Goal: Check status: Check status

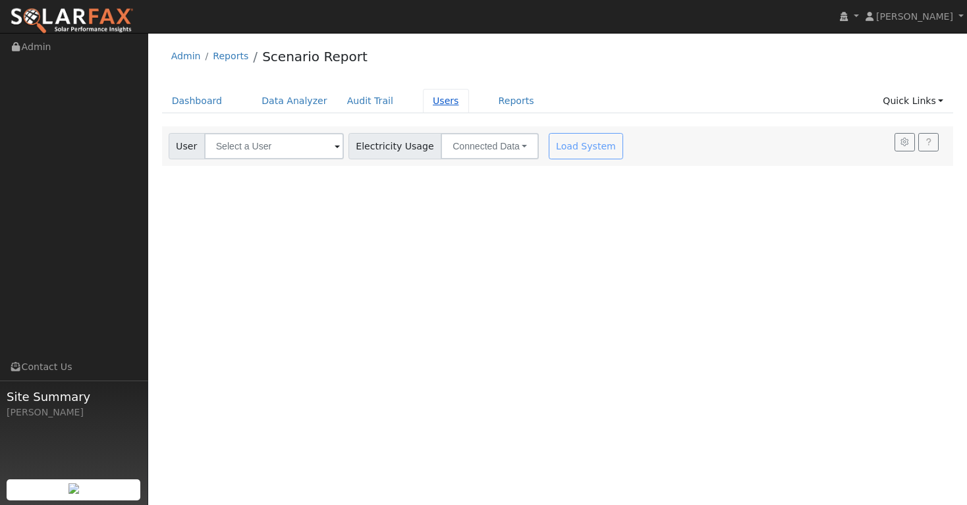
click at [424, 101] on link "Users" at bounding box center [446, 101] width 46 height 24
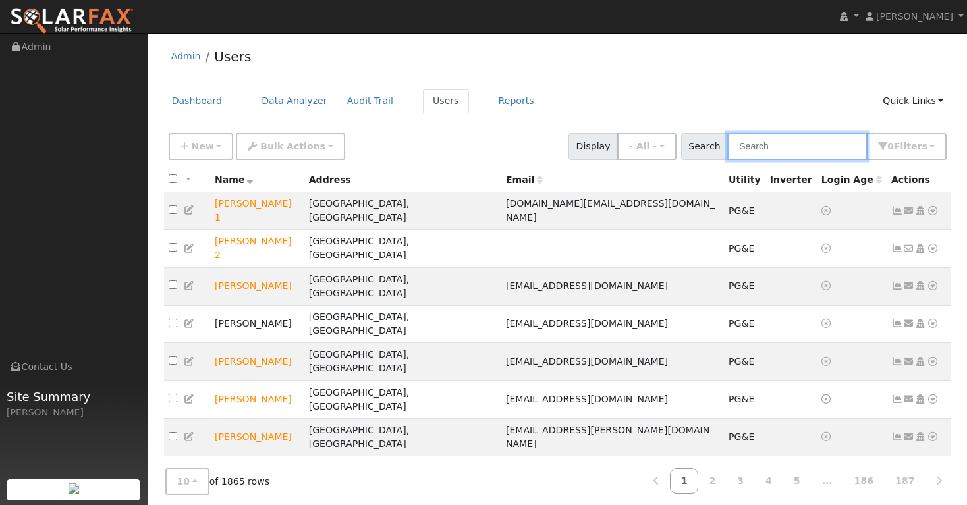
click at [780, 145] on input "text" at bounding box center [797, 146] width 140 height 27
paste input "Vincent Cirelli"
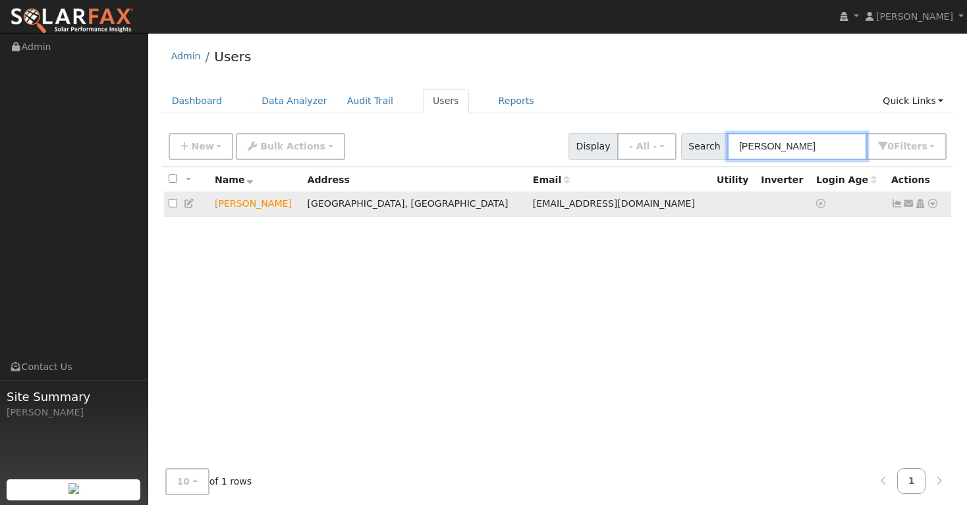
type input "Vincent Cirelli"
click at [262, 210] on td "Vincent Cirelli" at bounding box center [256, 204] width 93 height 24
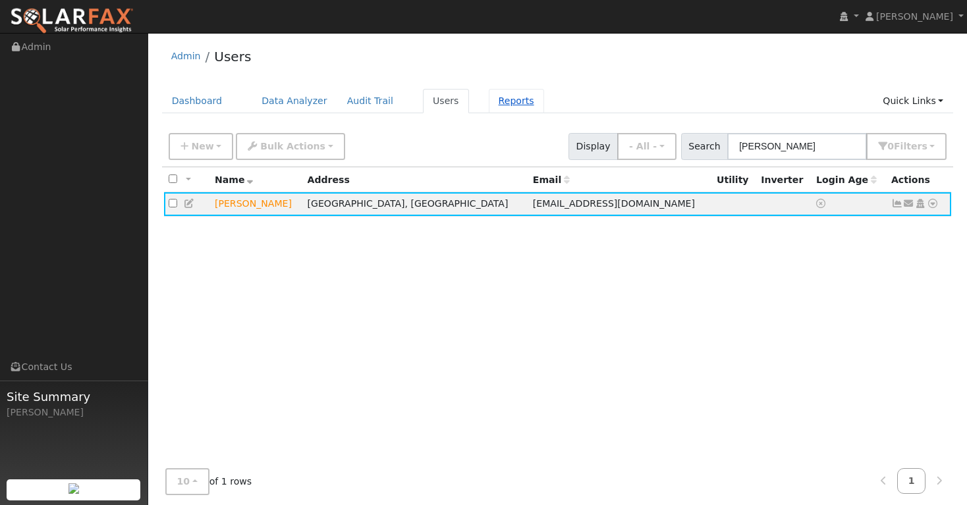
click at [507, 103] on link "Reports" at bounding box center [516, 101] width 55 height 24
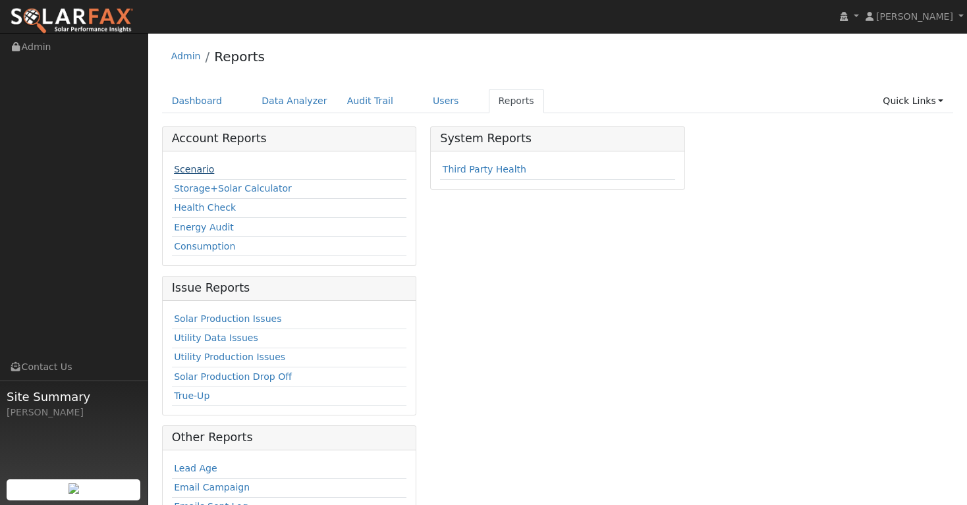
click at [198, 173] on link "Scenario" at bounding box center [194, 169] width 40 height 11
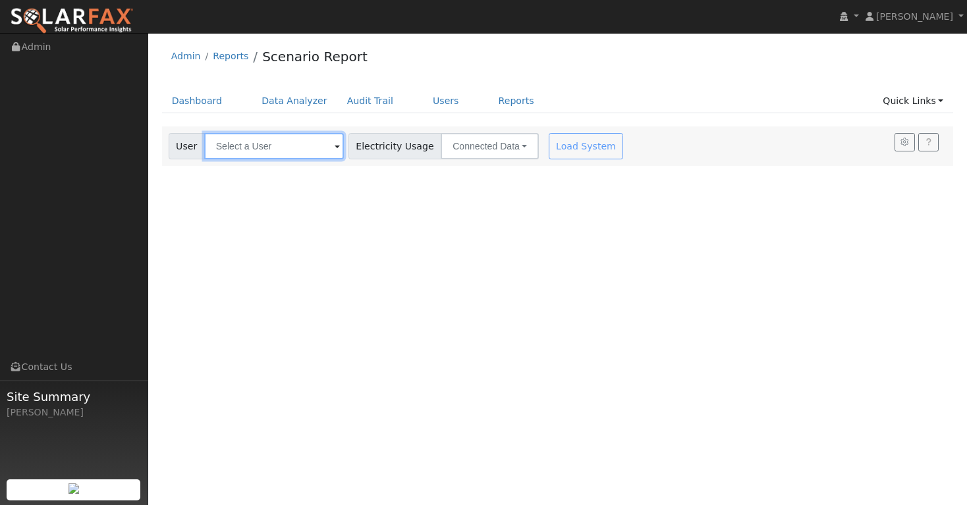
click at [269, 151] on input "text" at bounding box center [274, 146] width 140 height 26
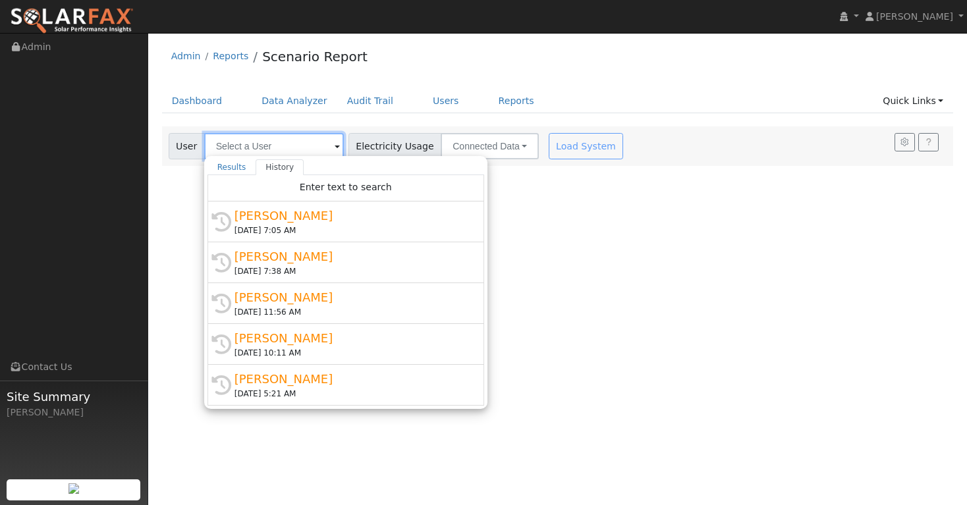
paste input "[PERSON_NAME]"
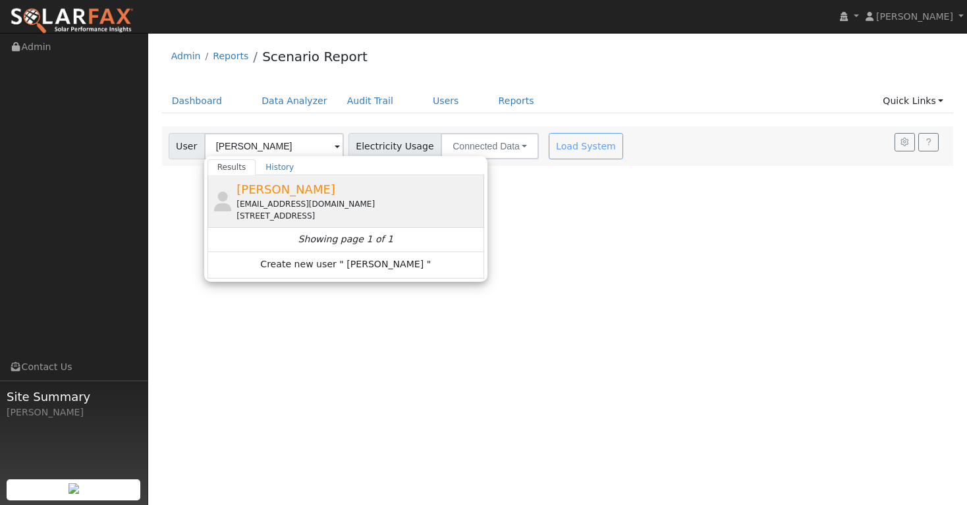
click at [257, 191] on span "[PERSON_NAME]" at bounding box center [286, 190] width 99 height 14
type input "[PERSON_NAME]"
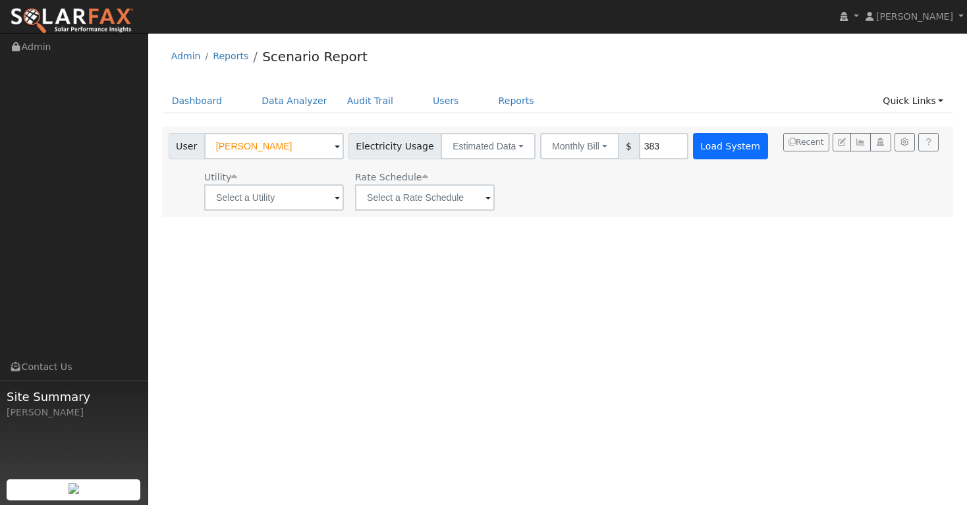
click at [712, 148] on button "Load System" at bounding box center [730, 146] width 75 height 26
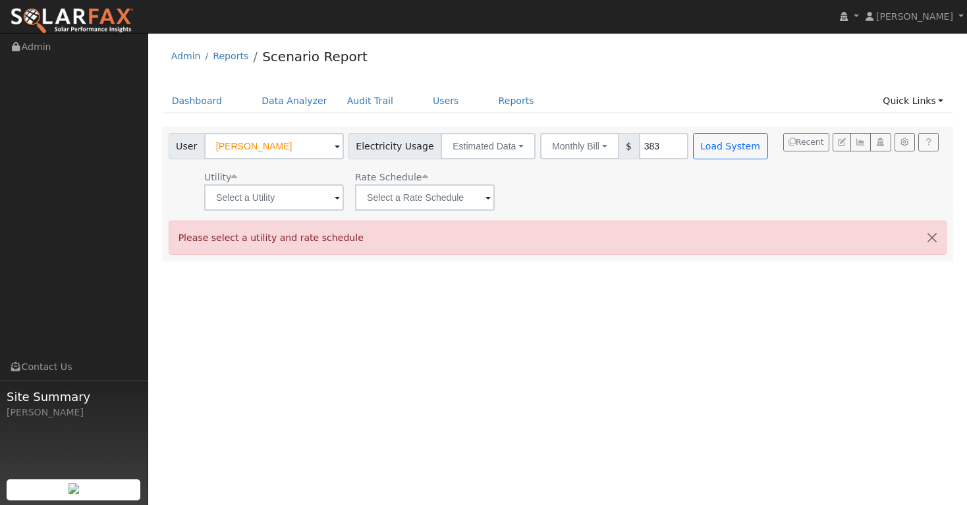
click at [406, 70] on div "Admin Reports Scenario Report" at bounding box center [558, 60] width 792 height 40
